Goal: Task Accomplishment & Management: Use online tool/utility

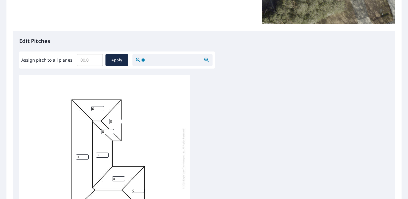
scroll to position [126, 0]
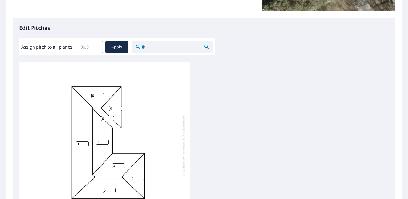
click at [97, 50] on input "Assign pitch to all planes" at bounding box center [90, 47] width 26 height 15
click at [96, 46] on input "0.1" at bounding box center [90, 47] width 26 height 15
click at [96, 46] on input "0.2" at bounding box center [90, 47] width 26 height 15
click at [96, 46] on input "0.3" at bounding box center [90, 47] width 26 height 15
click at [96, 46] on input "3.8" at bounding box center [90, 47] width 26 height 15
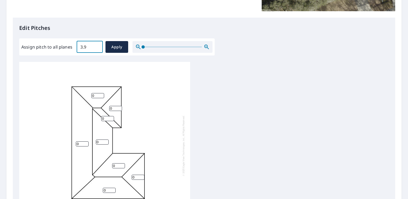
click at [96, 46] on input "3.9" at bounding box center [90, 47] width 26 height 15
type input "4"
click at [96, 46] on input "4" at bounding box center [90, 47] width 26 height 15
click at [117, 49] on span "Apply" at bounding box center [117, 47] width 14 height 7
type input "4"
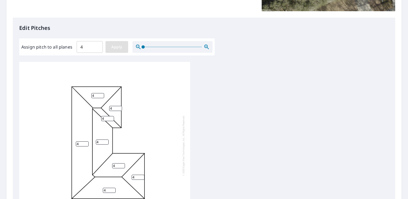
type input "4"
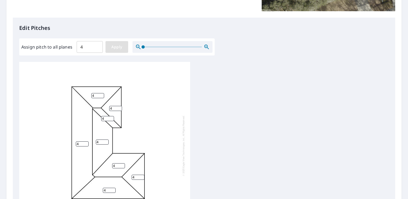
type input "4"
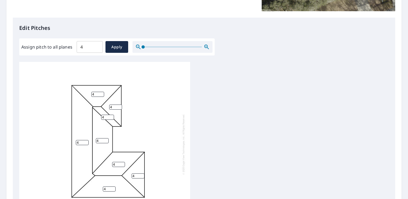
scroll to position [223, 0]
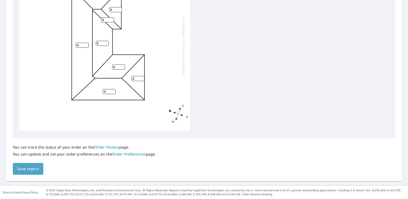
click at [34, 171] on span "Save report" at bounding box center [28, 169] width 22 height 7
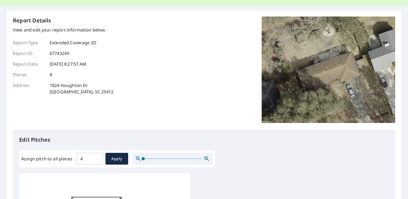
scroll to position [0, 0]
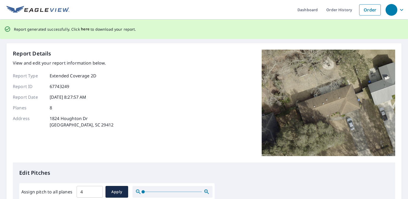
click at [85, 30] on span "here" at bounding box center [85, 29] width 9 height 7
